Goal: Task Accomplishment & Management: Use online tool/utility

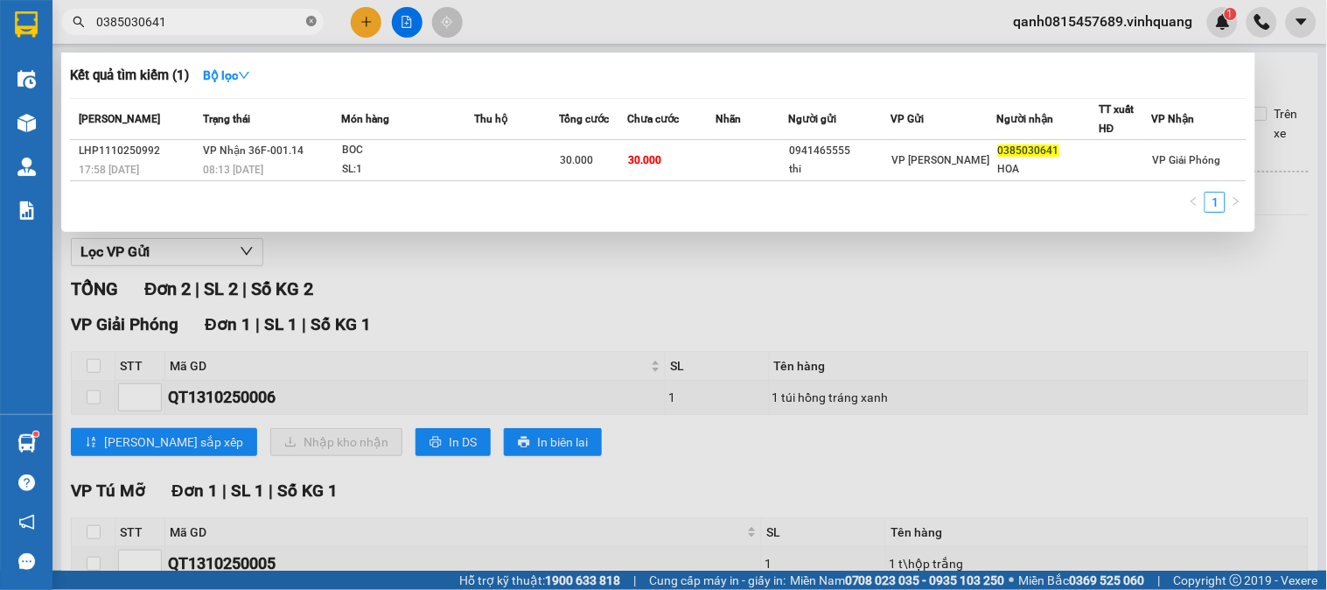
click at [312, 23] on icon "close-circle" at bounding box center [311, 21] width 10 height 10
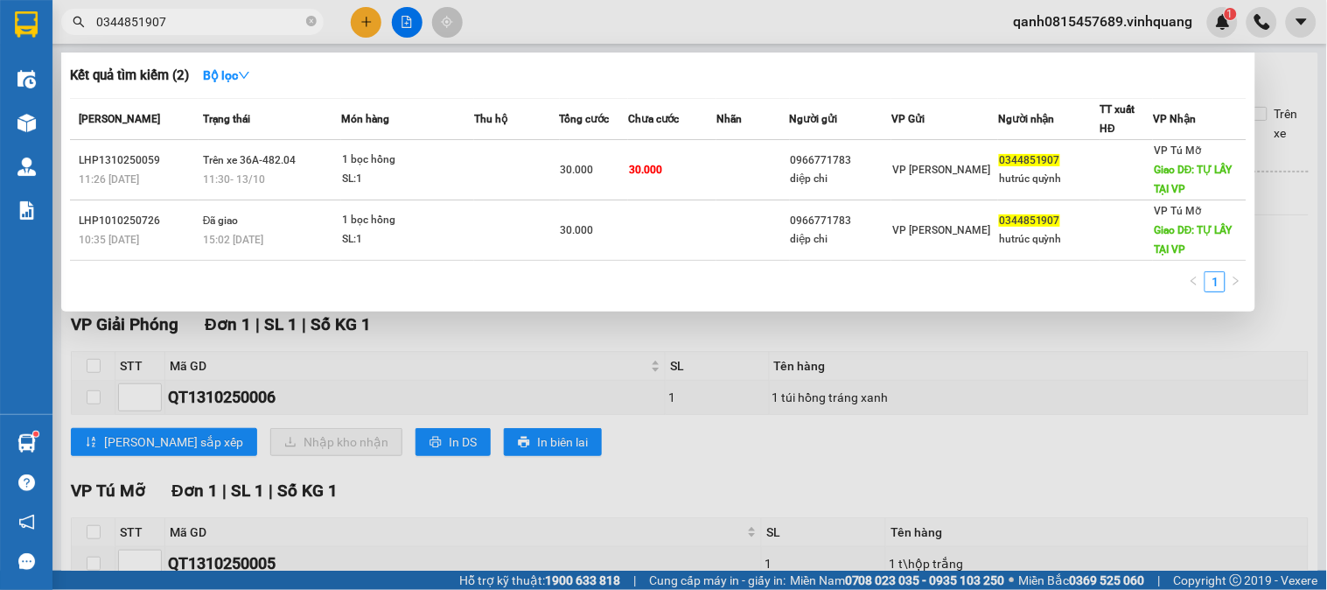
type input "0344851907"
click at [311, 22] on icon "close-circle" at bounding box center [311, 21] width 10 height 10
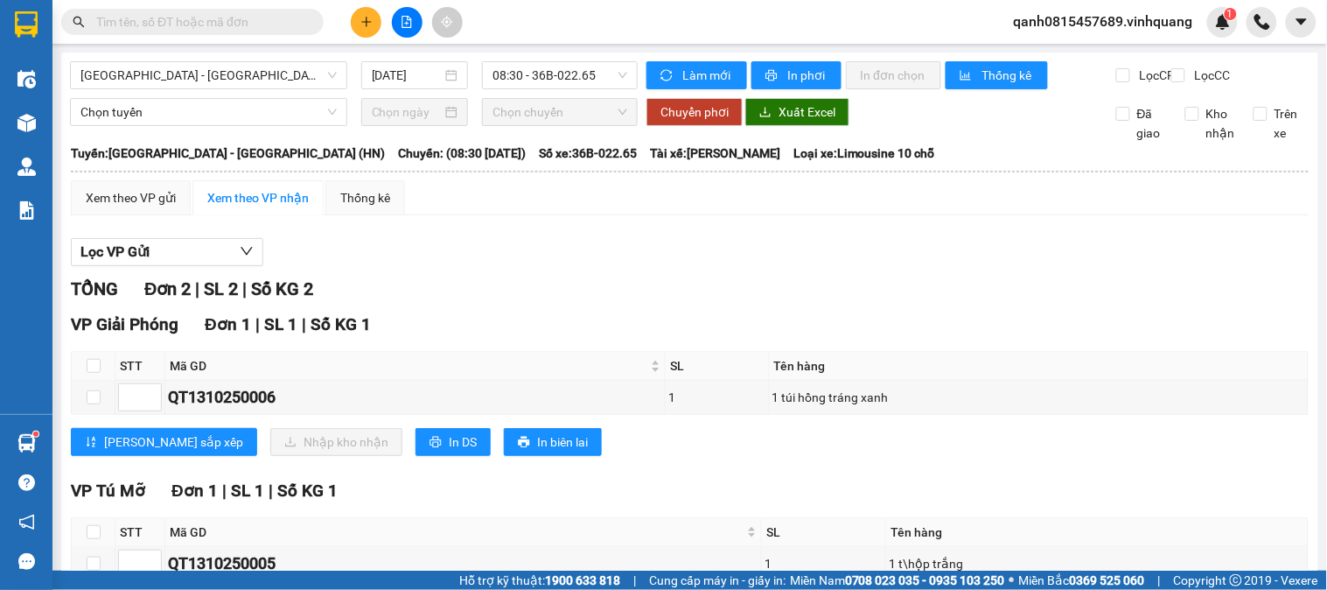
paste input "0948783445"
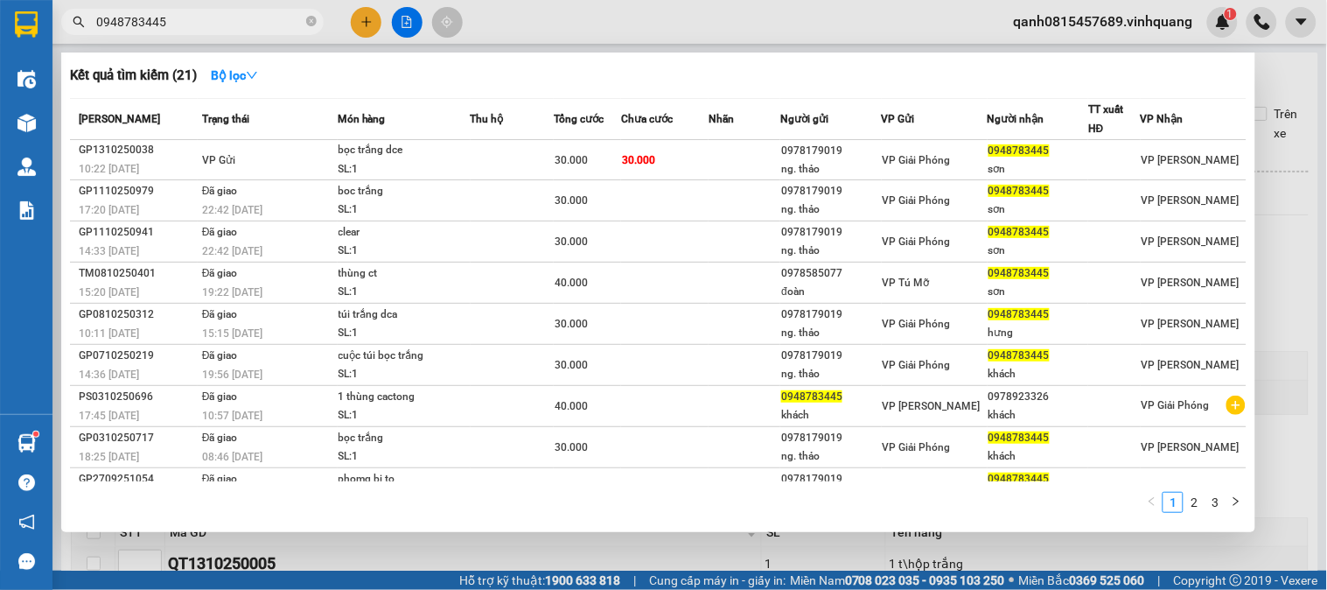
type input "0948783445"
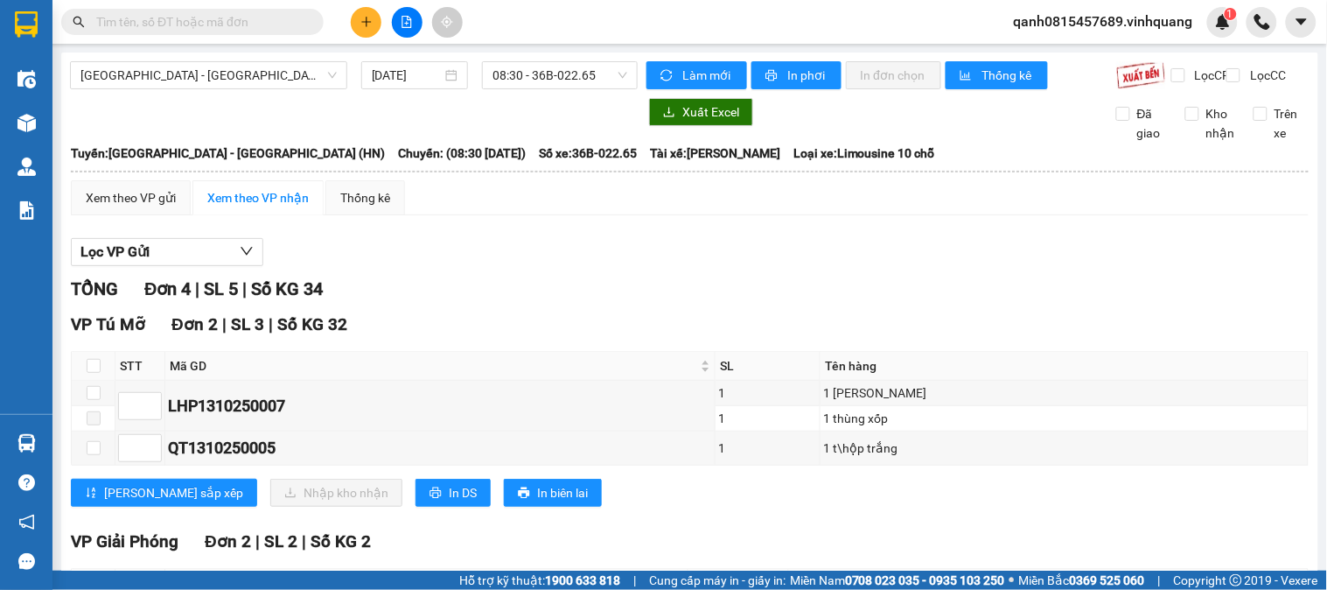
click at [238, 16] on input "text" at bounding box center [199, 21] width 206 height 19
paste input "0917195340"
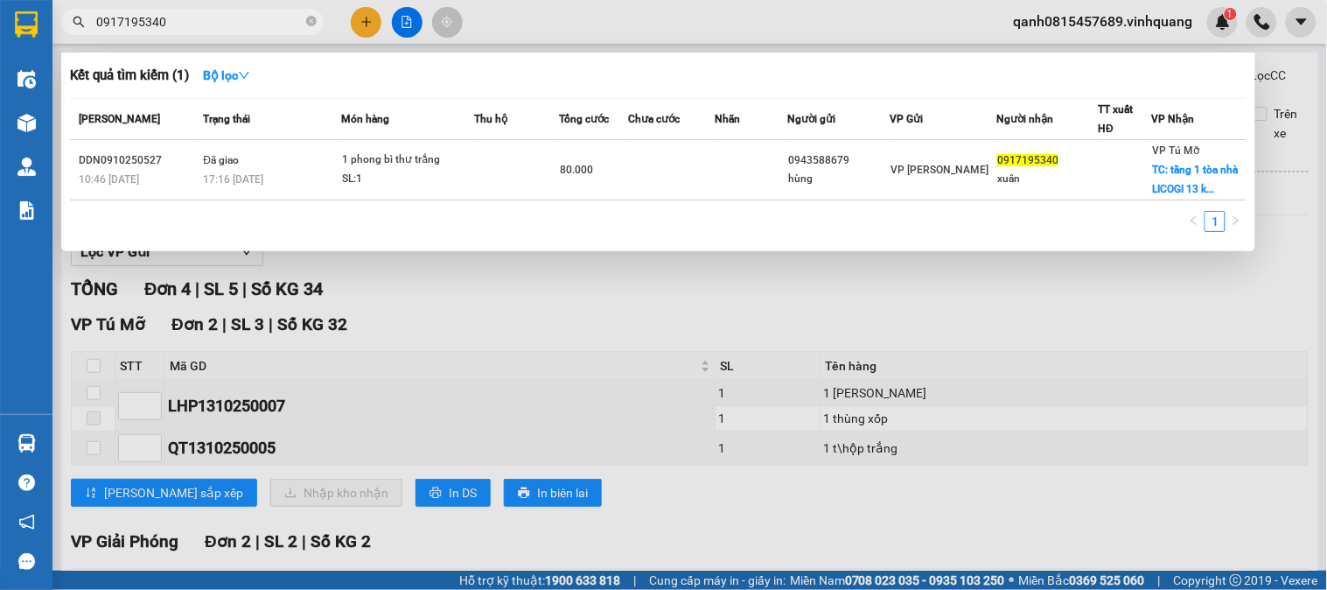
type input "0917195340"
